Goal: Task Accomplishment & Management: Manage account settings

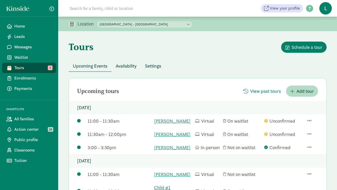
click at [307, 128] on div "11:00 - 11:30am [PERSON_NAME] Virtual On waitlist Unconfirmed" at bounding box center [198, 120] width 258 height 13
click at [309, 123] on span "button" at bounding box center [310, 120] width 4 height 5
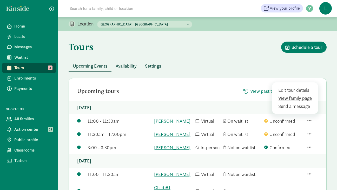
click at [286, 103] on div "View family page" at bounding box center [296, 106] width 35 height 7
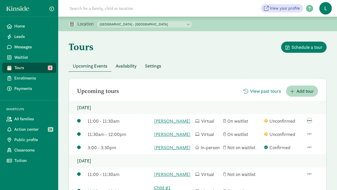
click at [311, 122] on span "button" at bounding box center [310, 120] width 4 height 5
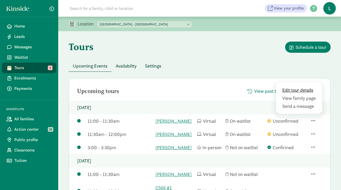
click at [289, 95] on div "Edit tour details" at bounding box center [299, 98] width 35 height 7
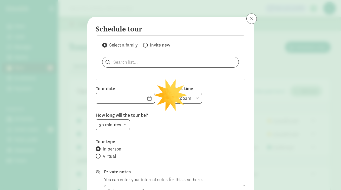
type input "[DATE]"
select select "11:00am"
radio input "false"
radio input "true"
type textarea "Hi [PERSON_NAME], I'm writing to let you know that the tour we had scheduled fo…"
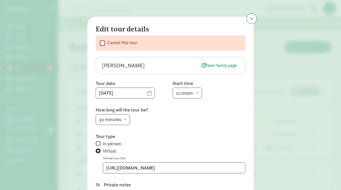
click at [198, 93] on select "6:00am 6:30am 7:00am 7:30am 8:00am 8:30am 9:00am 9:30am 10:00am 10:30am 11:00am…" at bounding box center [187, 93] width 29 height 11
select select "12:00pm"
click at [173, 88] on select "6:00am 6:30am 7:00am 7:30am 8:00am 8:30am 9:00am 9:30am 10:00am 10:30am 11:00am…" at bounding box center [187, 93] width 29 height 11
click at [186, 167] on input "[URL][DOMAIN_NAME]" at bounding box center [174, 168] width 142 height 10
drag, startPoint x: 193, startPoint y: 167, endPoint x: 75, endPoint y: 168, distance: 117.5
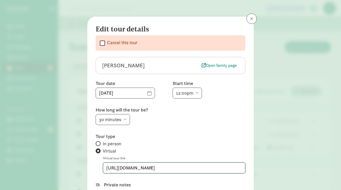
click at [75, 168] on div "Edit tour details  Cancel this tour [PERSON_NAME][GEOGRAPHIC_DATA] Open family…" at bounding box center [170, 95] width 341 height 190
paste input "7811295412?pwd=[SECURITY_DATA]"
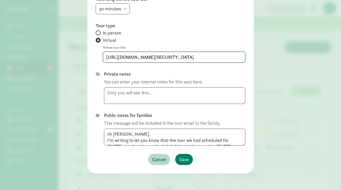
scroll to position [49, 0]
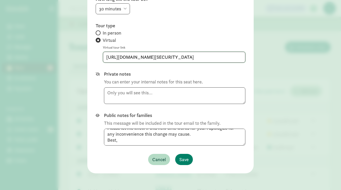
type input "[URL][DOMAIN_NAME][SECURITY_DATA]"
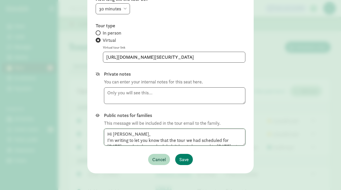
drag, startPoint x: 120, startPoint y: 144, endPoint x: 97, endPoint y: 114, distance: 37.4
click at [97, 114] on div "Public notes for families This message will be included in the tour email to th…" at bounding box center [171, 128] width 150 height 33
paste textarea "[URL][DOMAIN_NAME][SECURITY_DATA]"
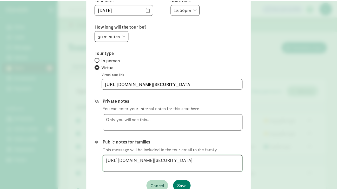
scroll to position [111, 0]
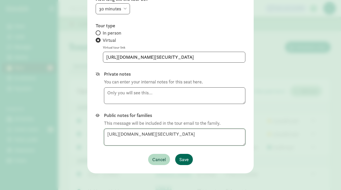
type textarea "[URL][DOMAIN_NAME][SECURITY_DATA]"
click at [184, 159] on span "Save" at bounding box center [183, 159] width 9 height 7
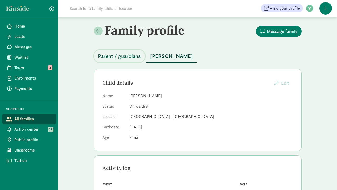
click at [124, 60] on button "Parent / guardians" at bounding box center [119, 56] width 51 height 12
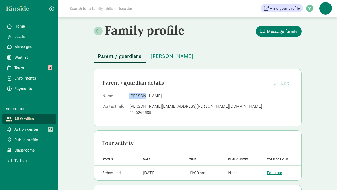
drag, startPoint x: 142, startPoint y: 94, endPoint x: 130, endPoint y: 94, distance: 11.7
click at [130, 94] on dd "[PERSON_NAME]" at bounding box center [212, 96] width 164 height 6
copy dd "keerthy"
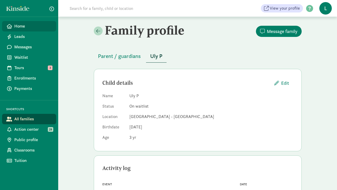
click at [25, 23] on link "Home" at bounding box center [29, 26] width 54 height 10
